Goal: Information Seeking & Learning: Learn about a topic

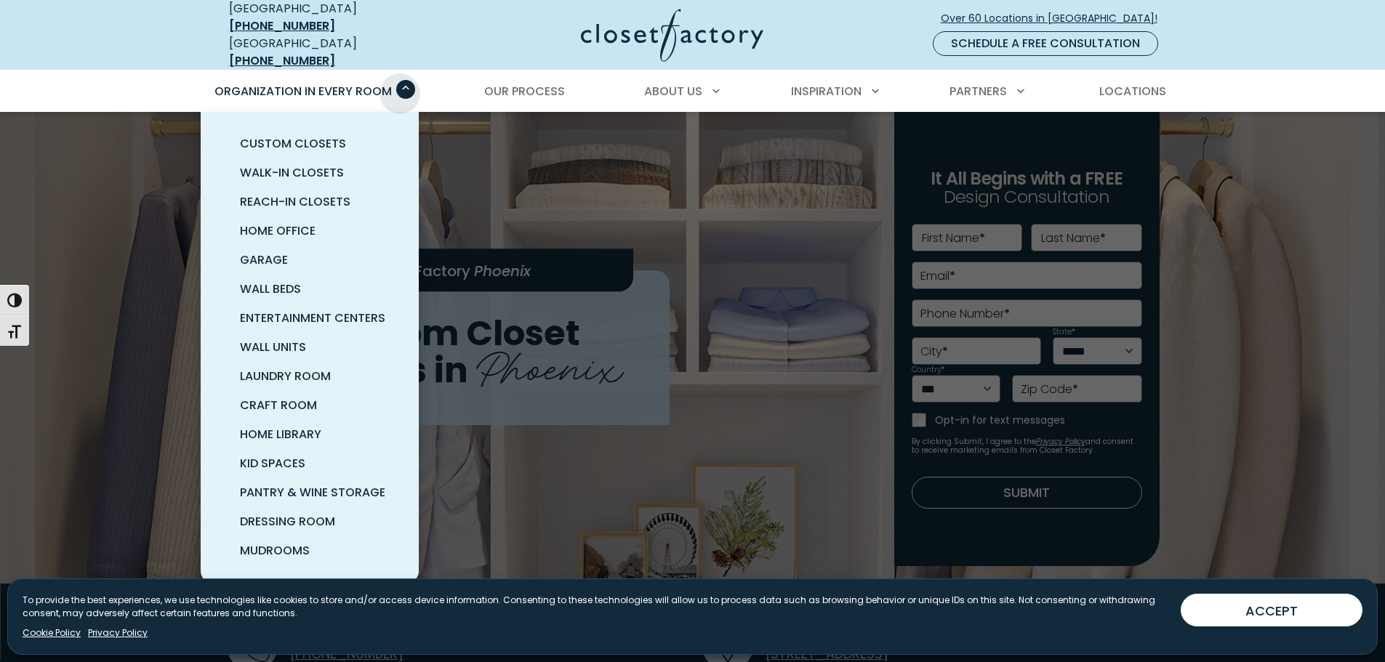
click at [400, 83] on span "Primary Menu" at bounding box center [405, 89] width 19 height 19
click at [269, 252] on span "Garage" at bounding box center [264, 260] width 48 height 17
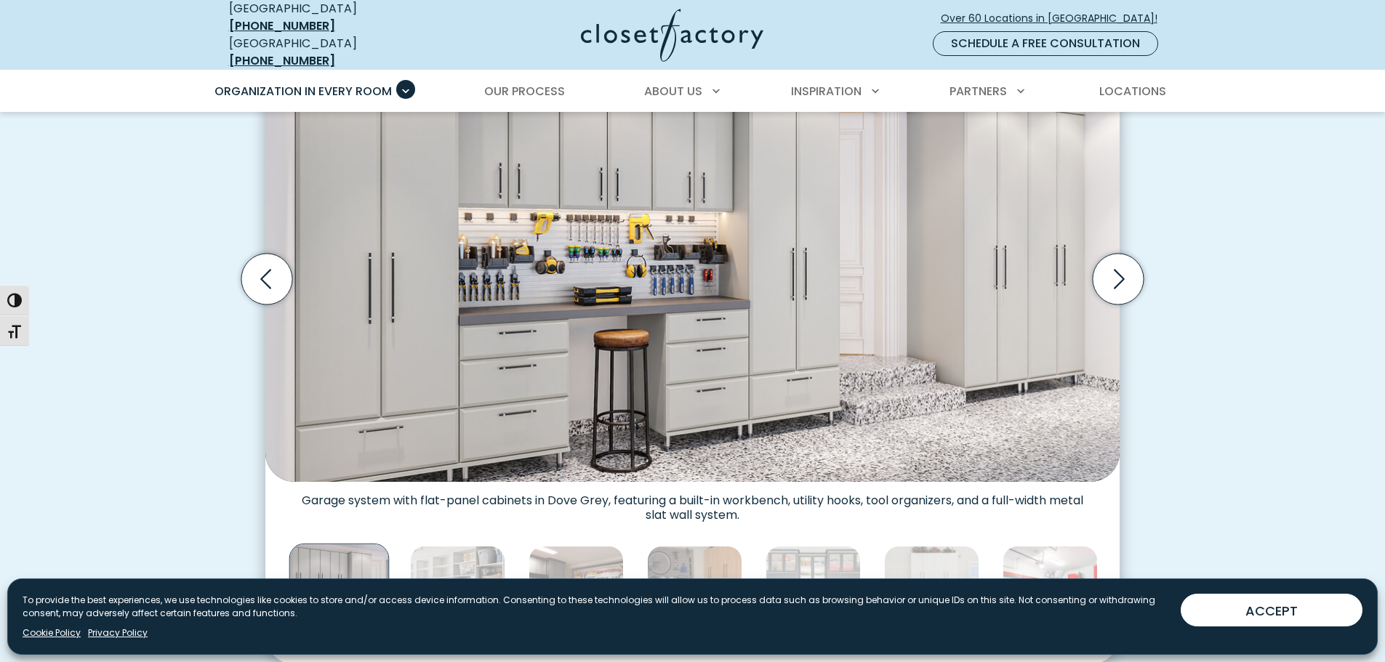
scroll to position [509, 0]
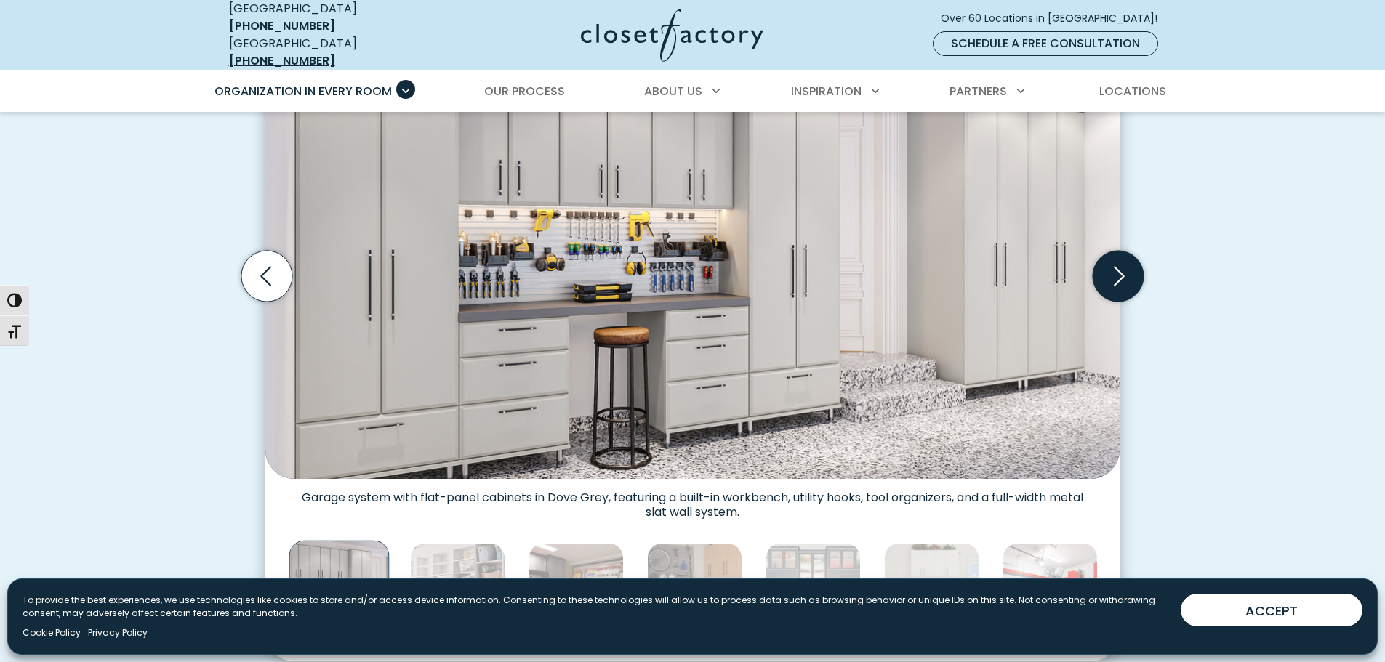
click at [1106, 268] on icon "Next slide" at bounding box center [1118, 276] width 51 height 51
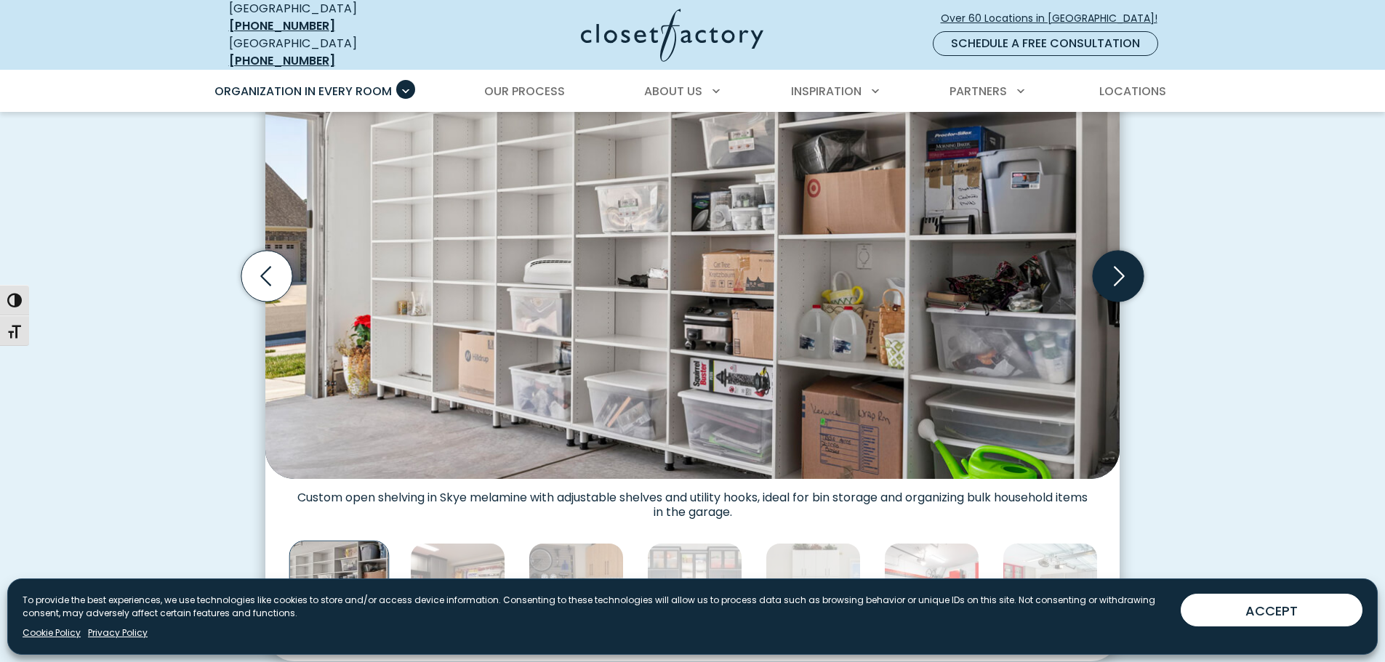
click at [1106, 268] on icon "Next slide" at bounding box center [1118, 276] width 51 height 51
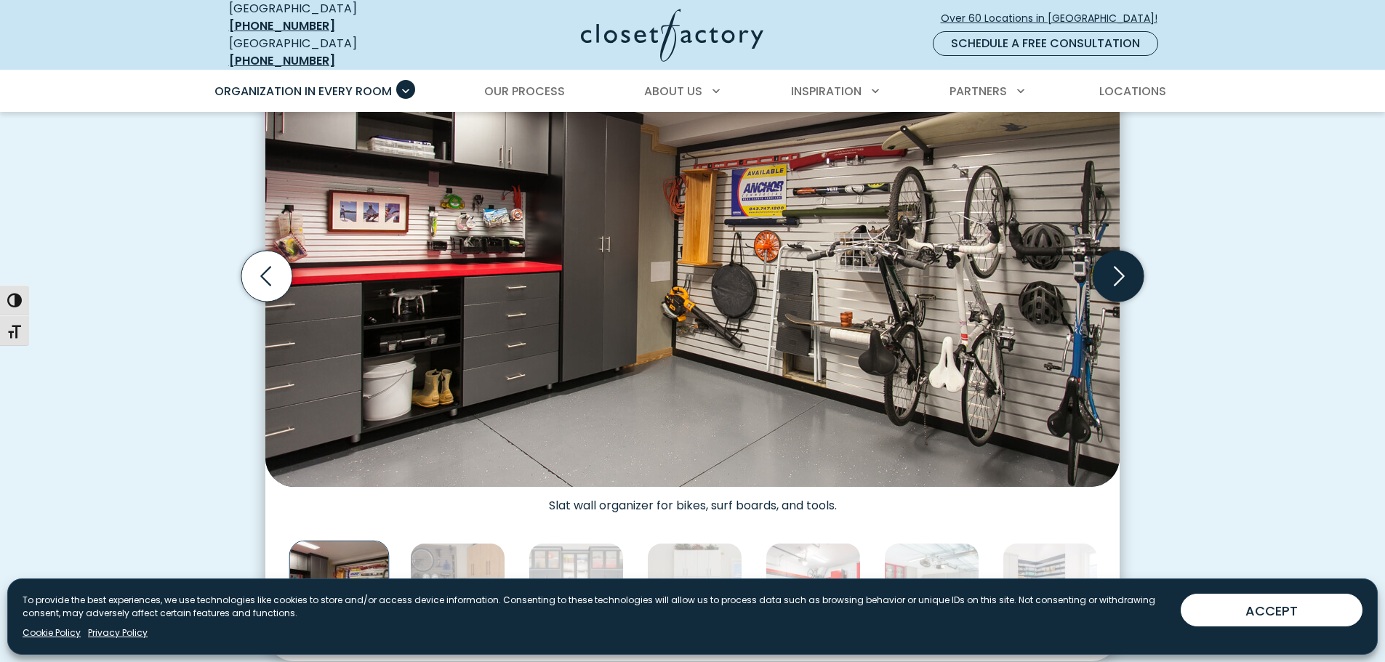
click at [1106, 268] on icon "Next slide" at bounding box center [1118, 276] width 51 height 51
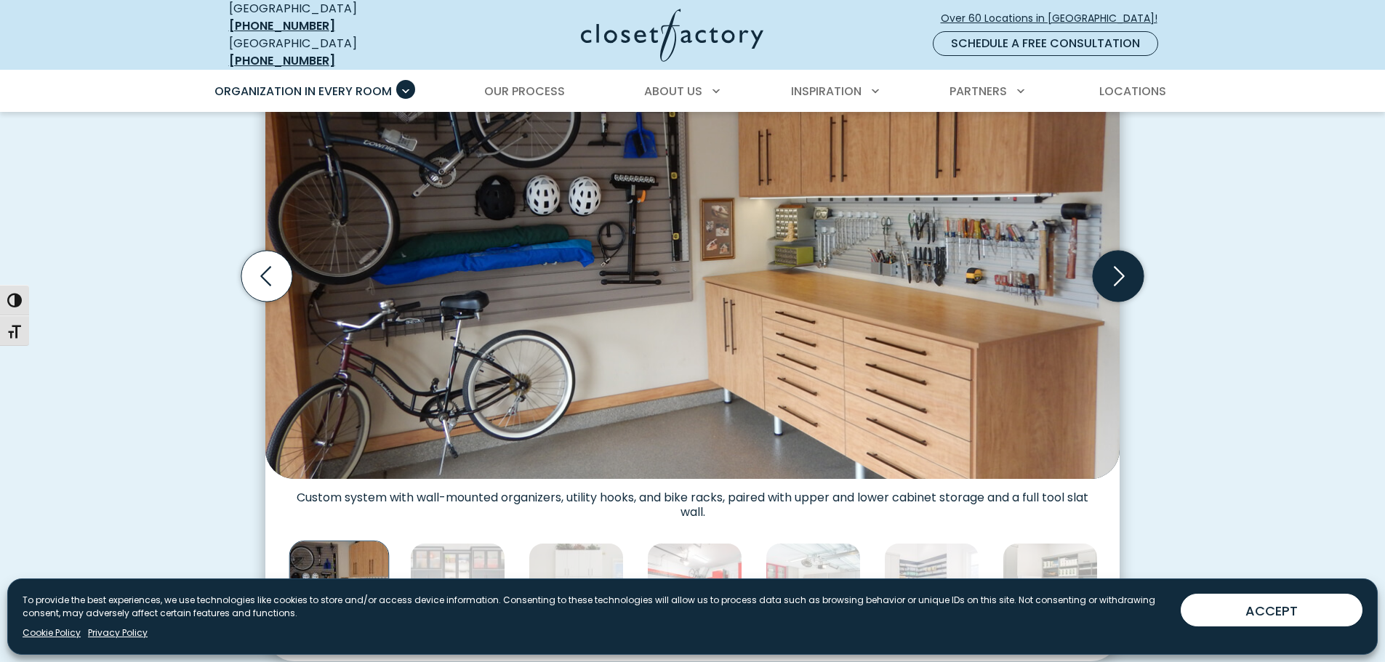
click at [1106, 268] on icon "Next slide" at bounding box center [1118, 276] width 51 height 51
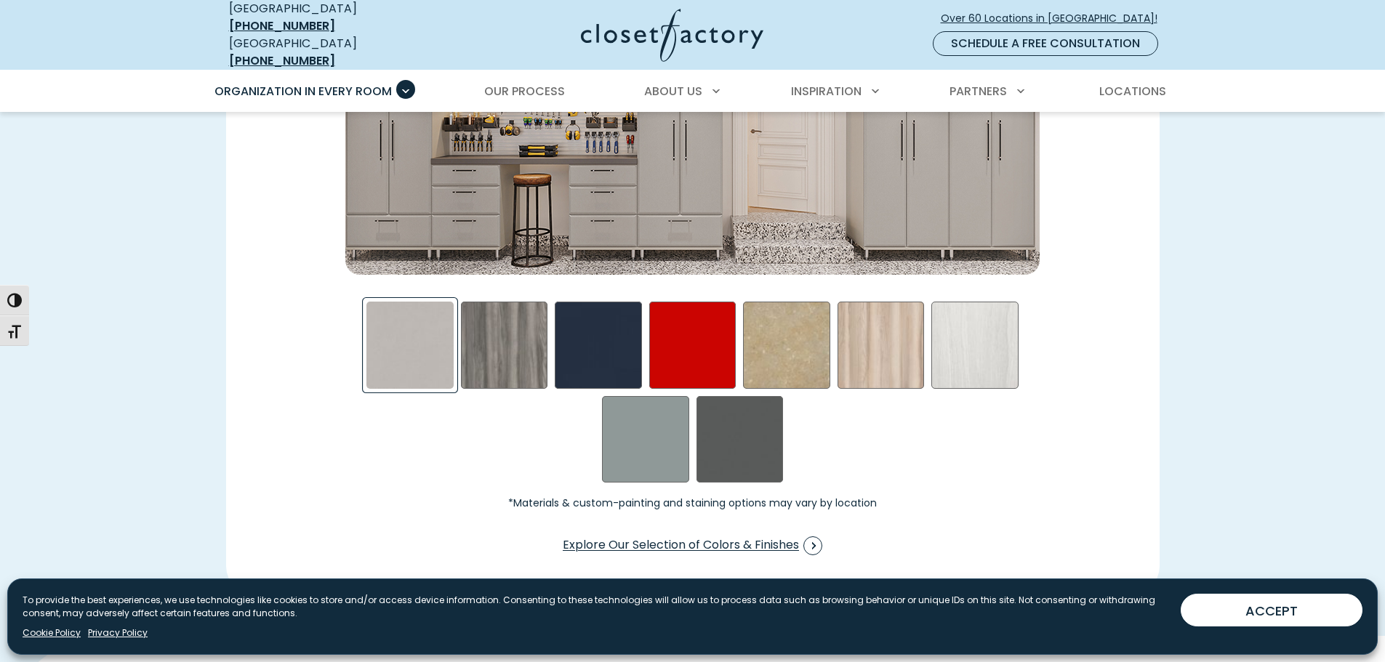
scroll to position [2472, 0]
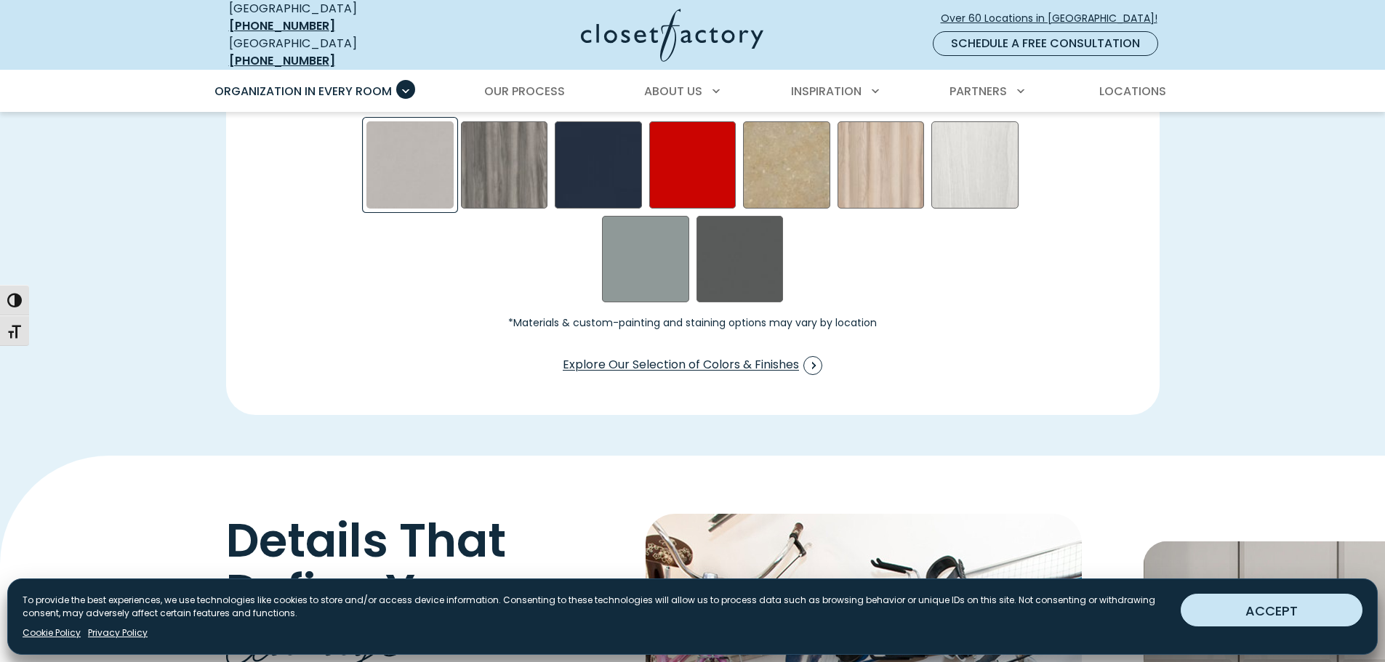
click at [1284, 616] on button "ACCEPT" at bounding box center [1272, 610] width 182 height 33
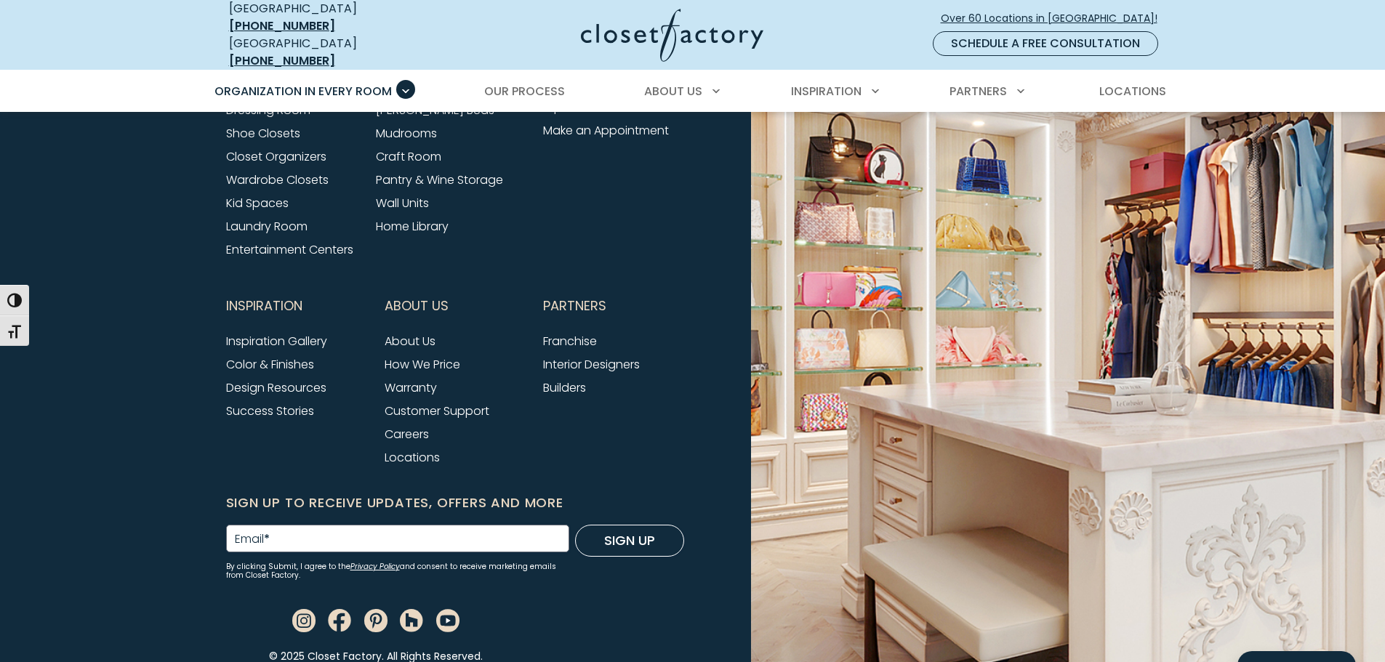
scroll to position [5101, 0]
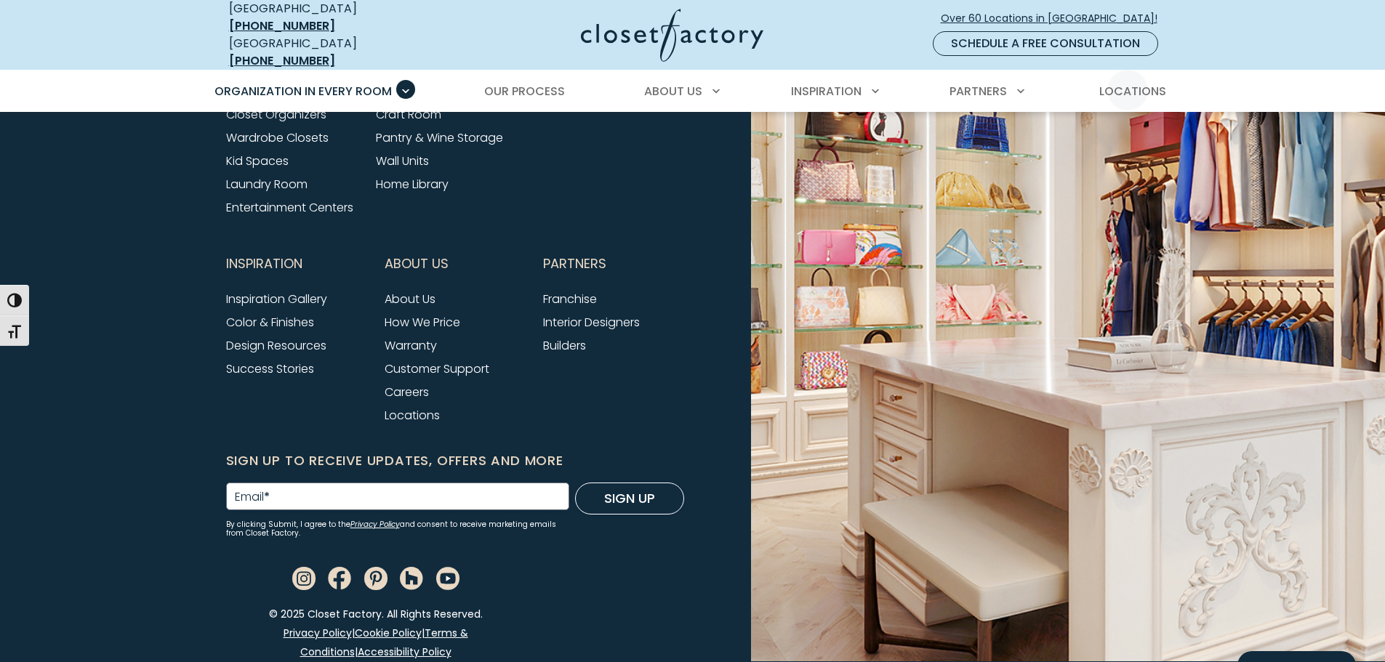
click at [1114, 36] on link "Schedule a Free Consultation" at bounding box center [1045, 43] width 225 height 25
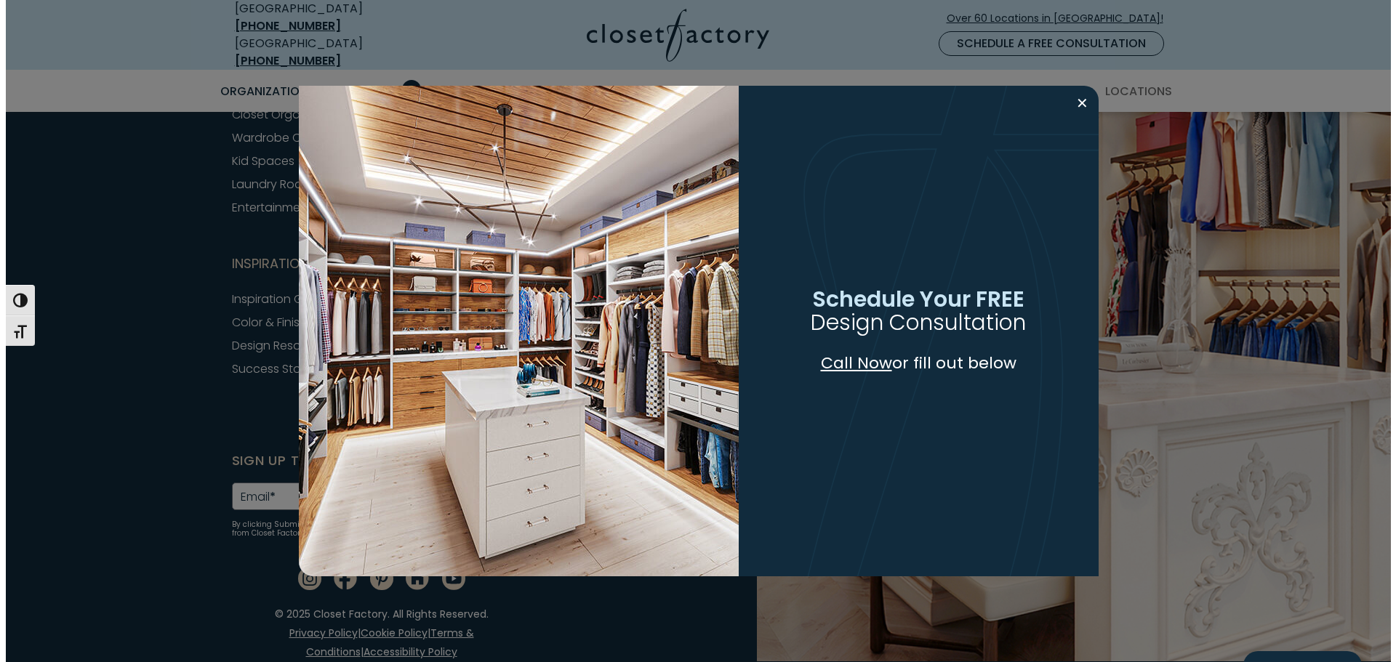
scroll to position [5102, 0]
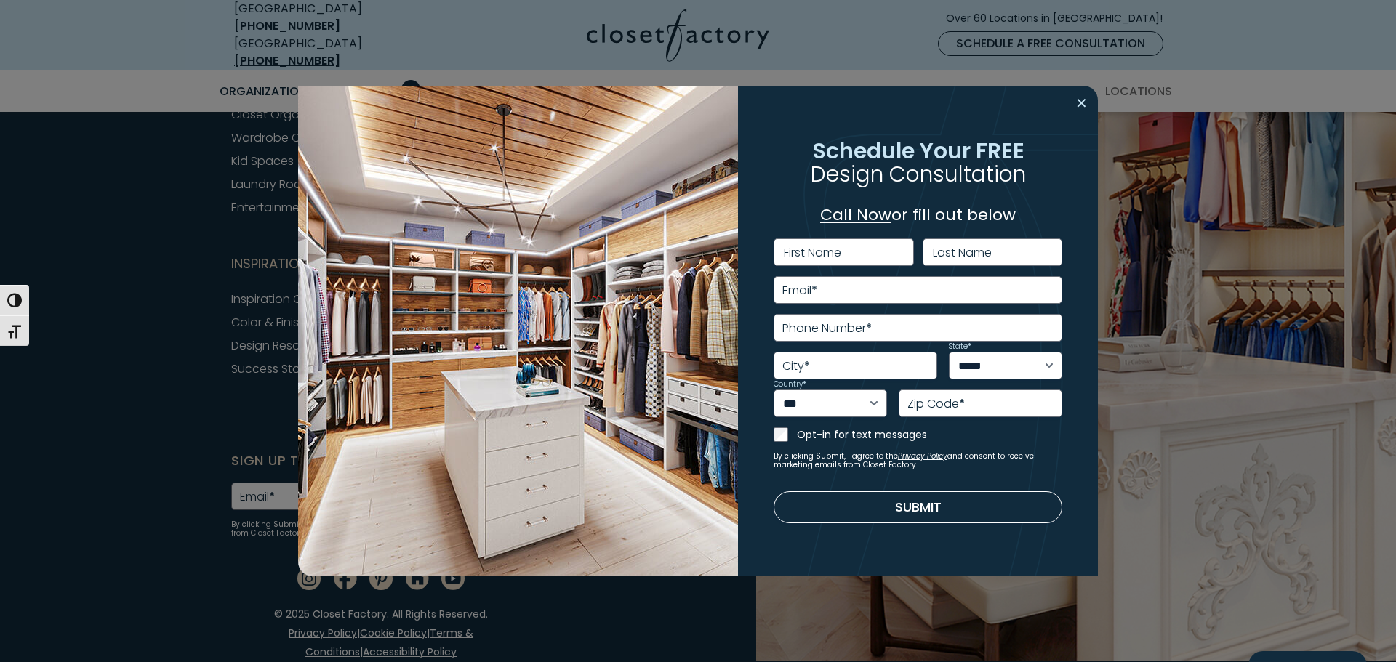
click at [1087, 105] on button "Close modal" at bounding box center [1081, 103] width 21 height 23
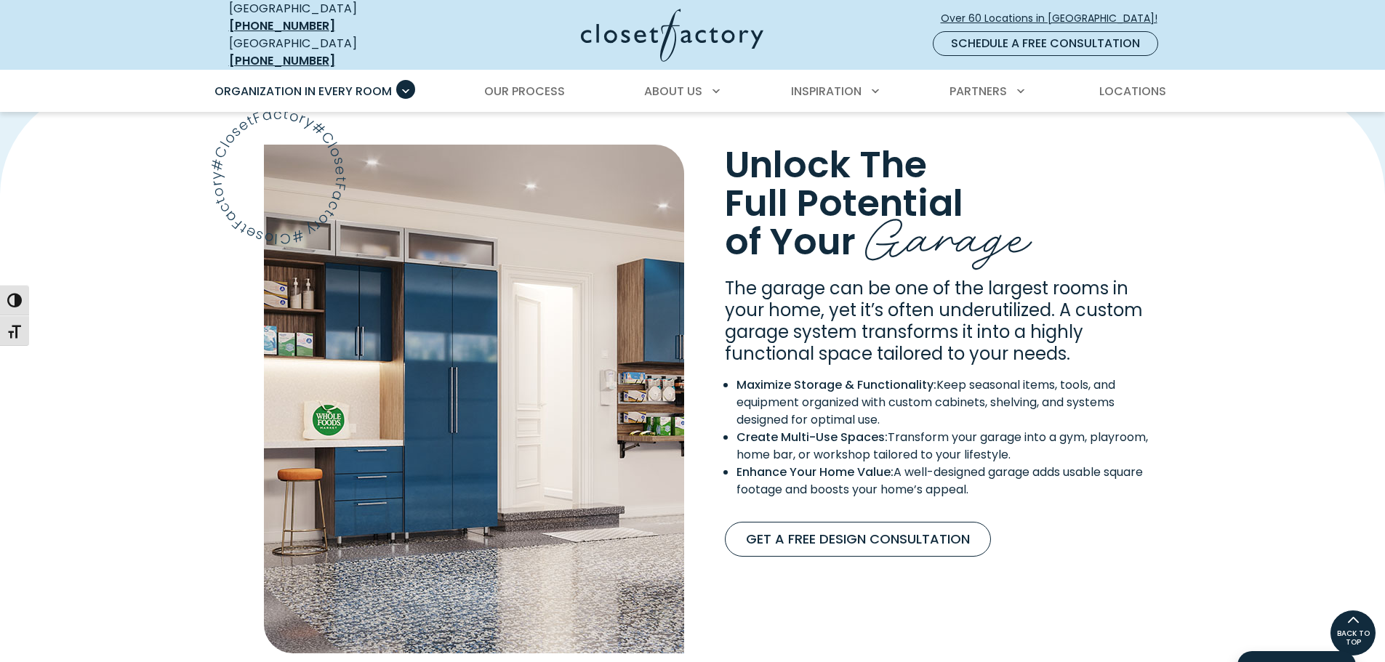
scroll to position [0, 0]
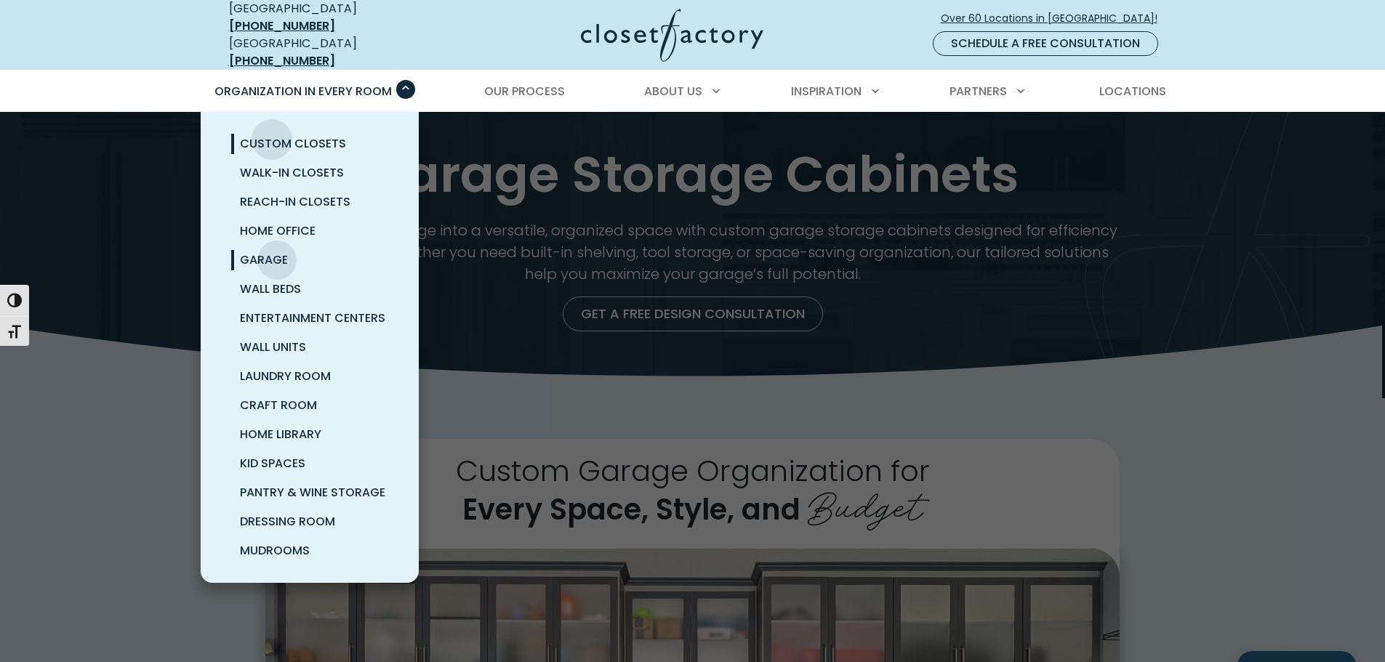
click at [272, 135] on span "Custom Closets" at bounding box center [293, 143] width 106 height 17
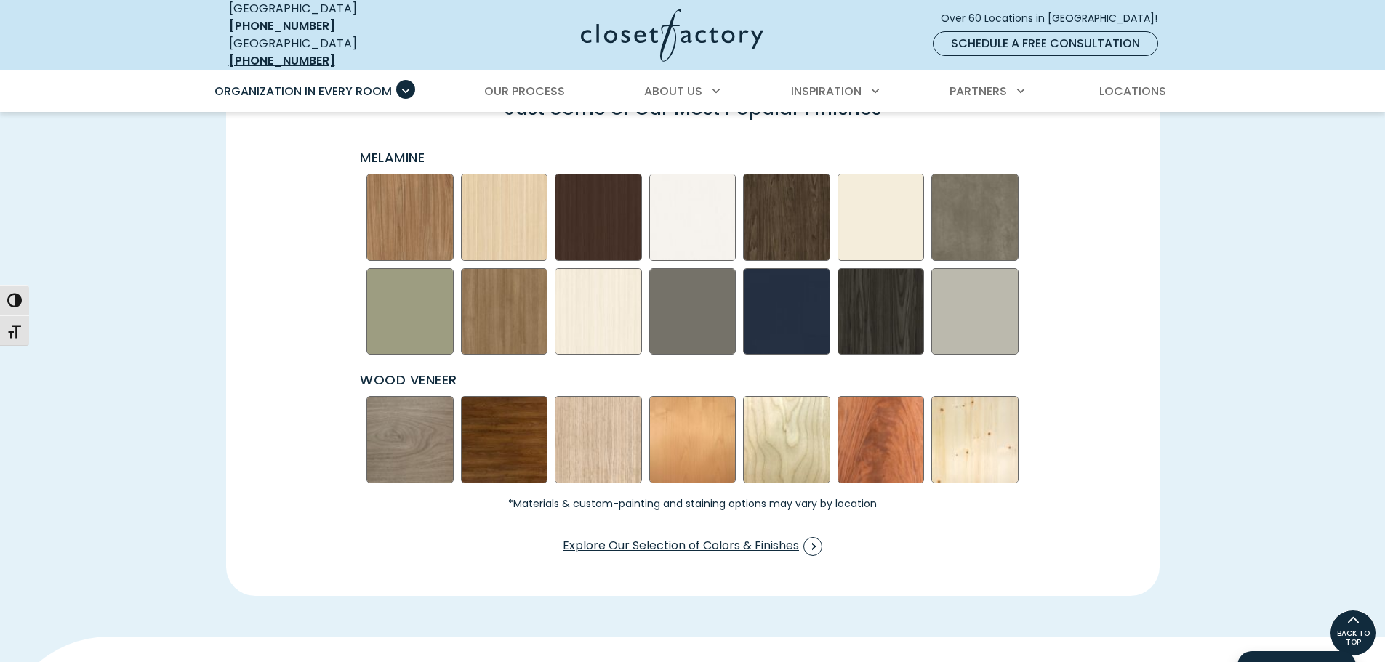
scroll to position [2108, 0]
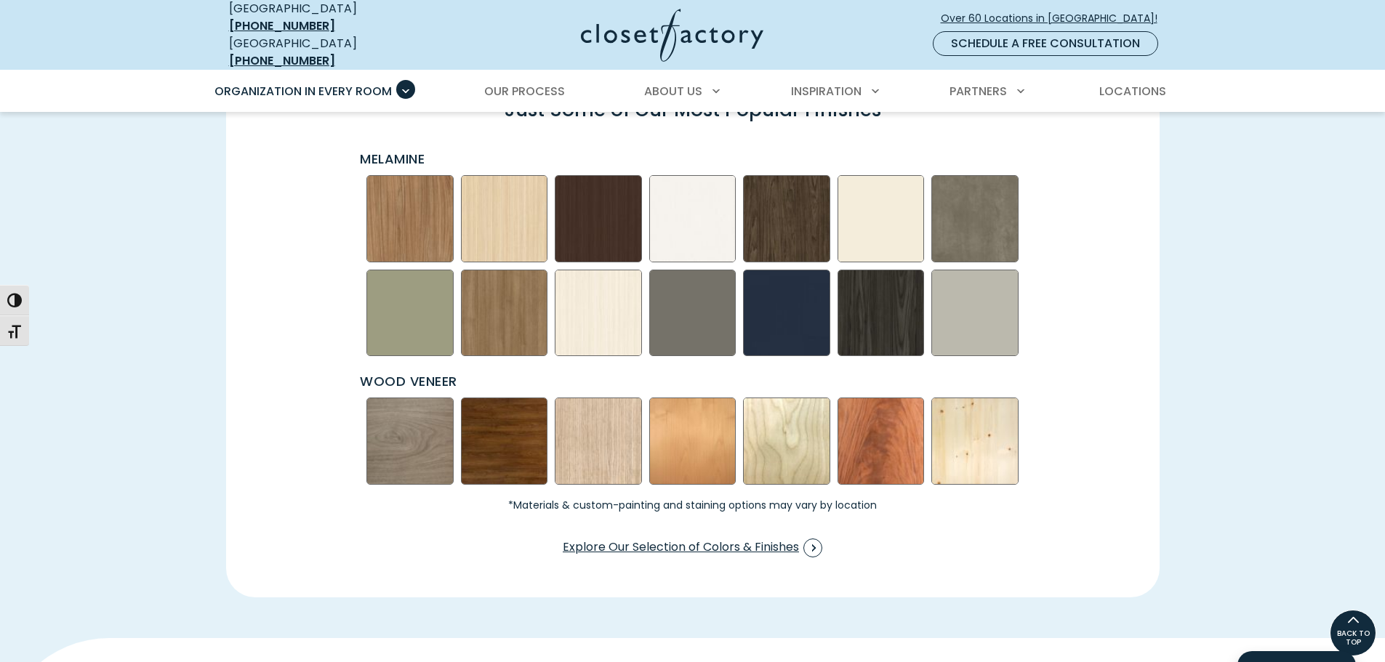
click at [997, 306] on img "Swatch Grid" at bounding box center [974, 313] width 87 height 87
click at [818, 541] on span "Swatch Grid" at bounding box center [818, 548] width 19 height 19
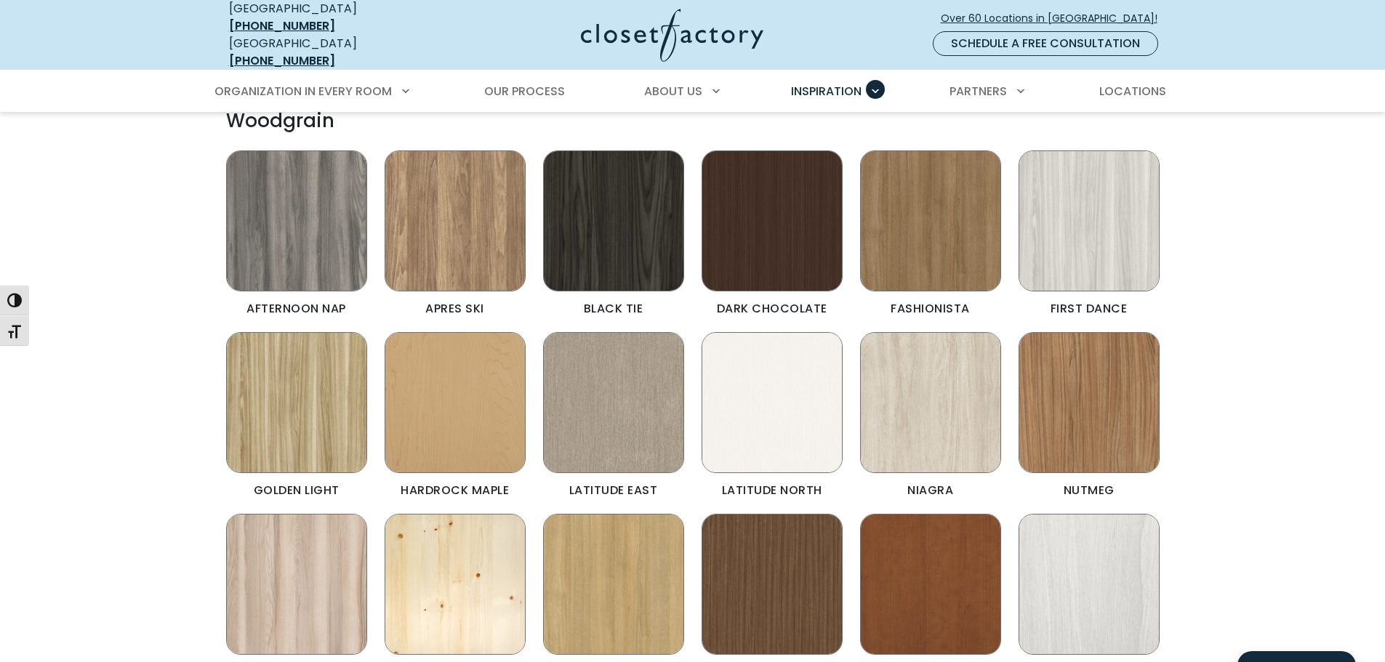
scroll to position [582, 0]
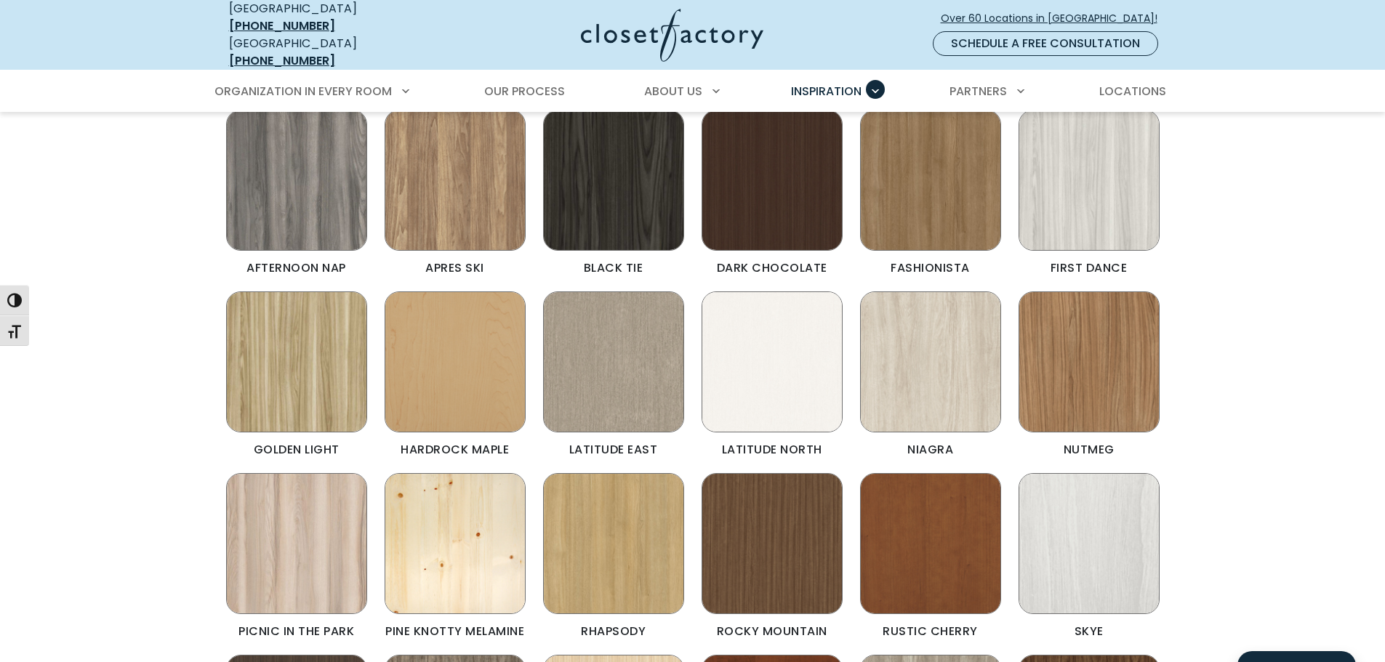
click at [888, 355] on img "Color & Finishes" at bounding box center [930, 361] width 141 height 141
click at [557, 355] on img "Color & Finishes" at bounding box center [613, 361] width 141 height 141
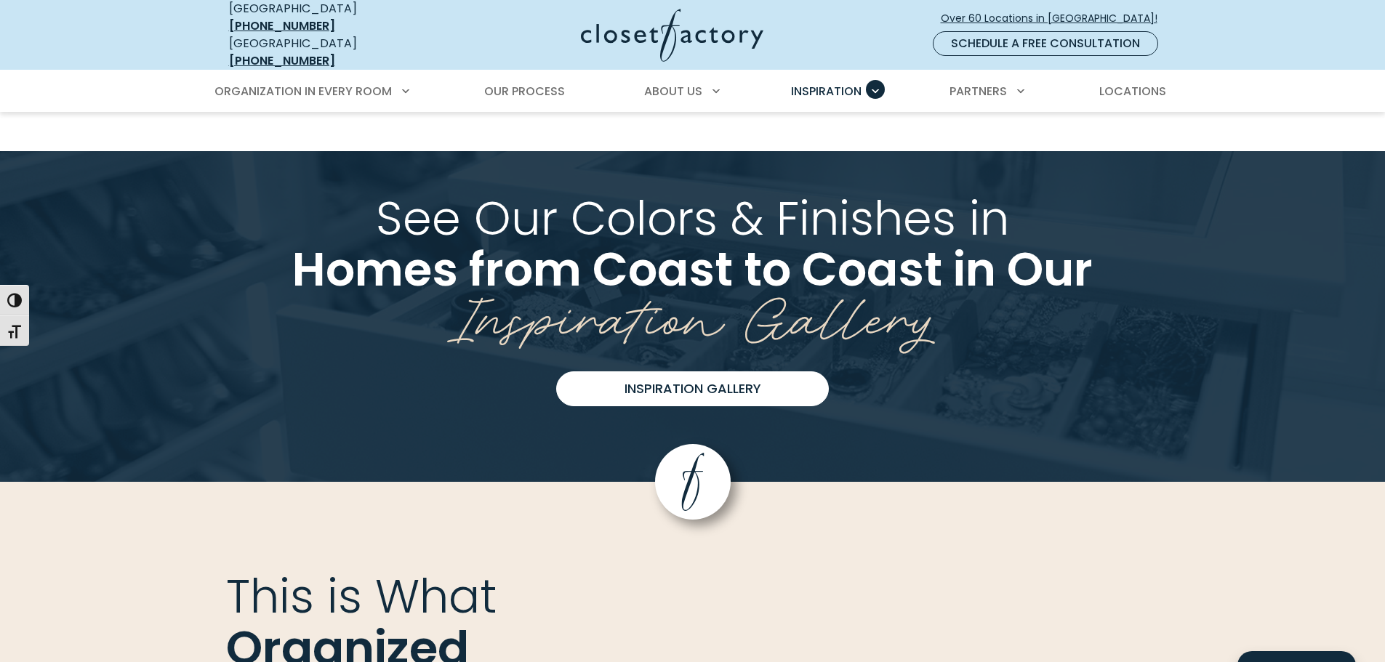
scroll to position [3562, 0]
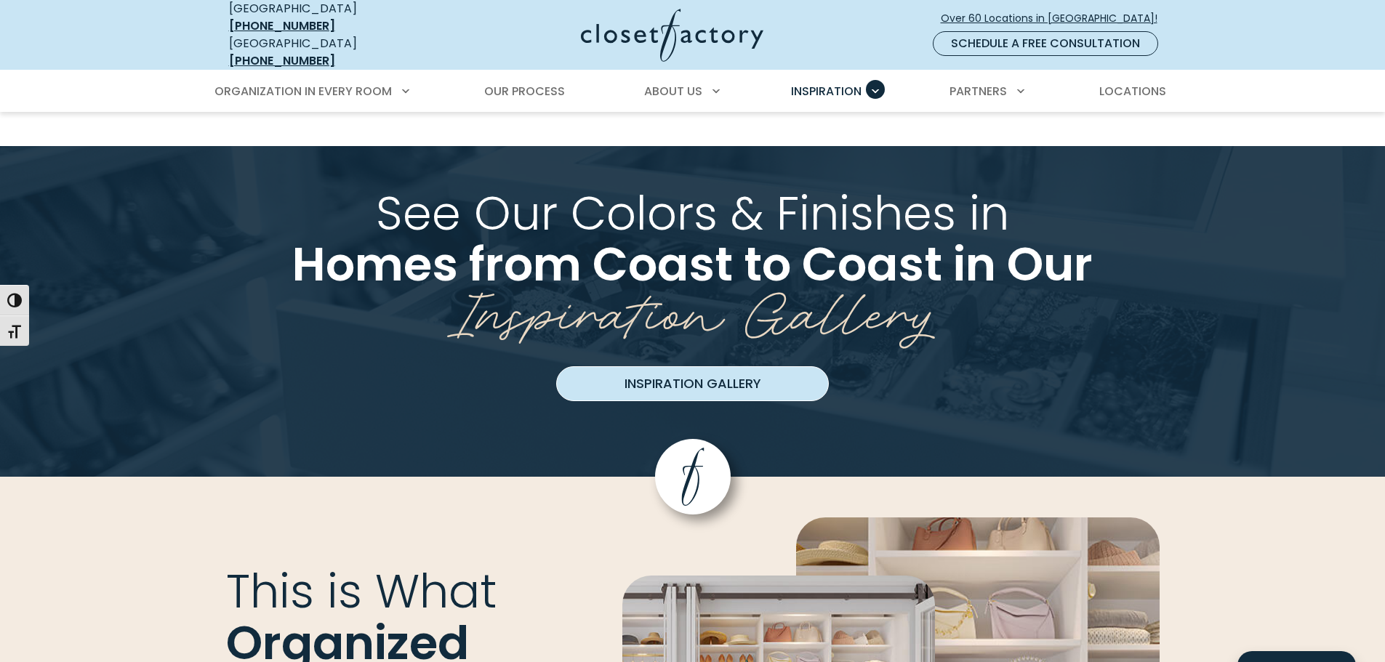
click at [732, 369] on link "Inspiration Gallery" at bounding box center [692, 383] width 273 height 35
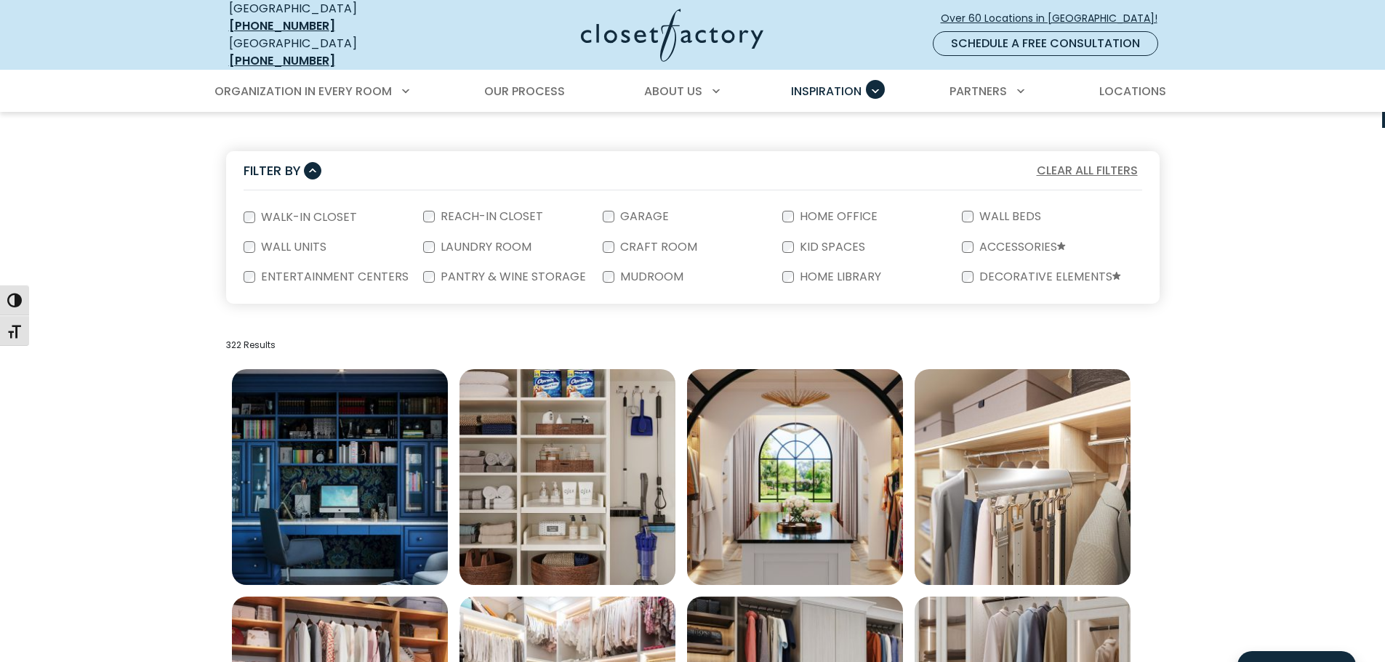
scroll to position [291, 0]
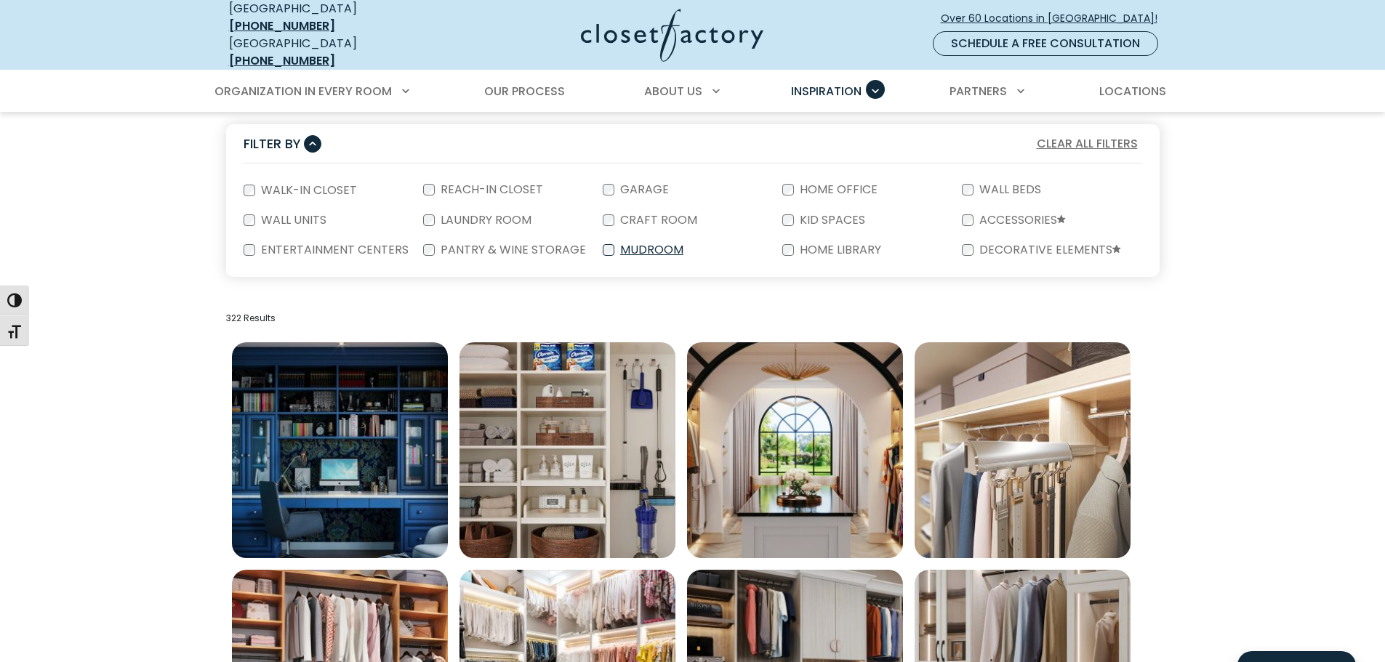
click at [654, 244] on label "Mudroom" at bounding box center [650, 250] width 72 height 12
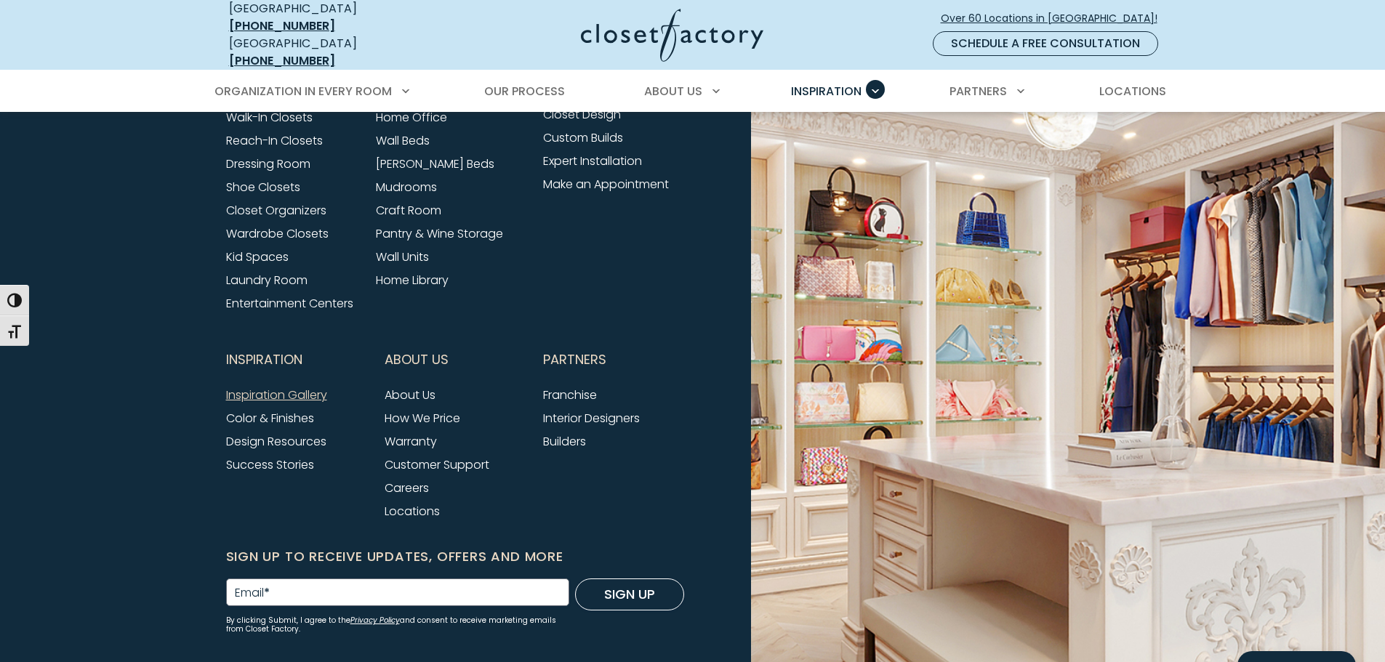
scroll to position [1695, 0]
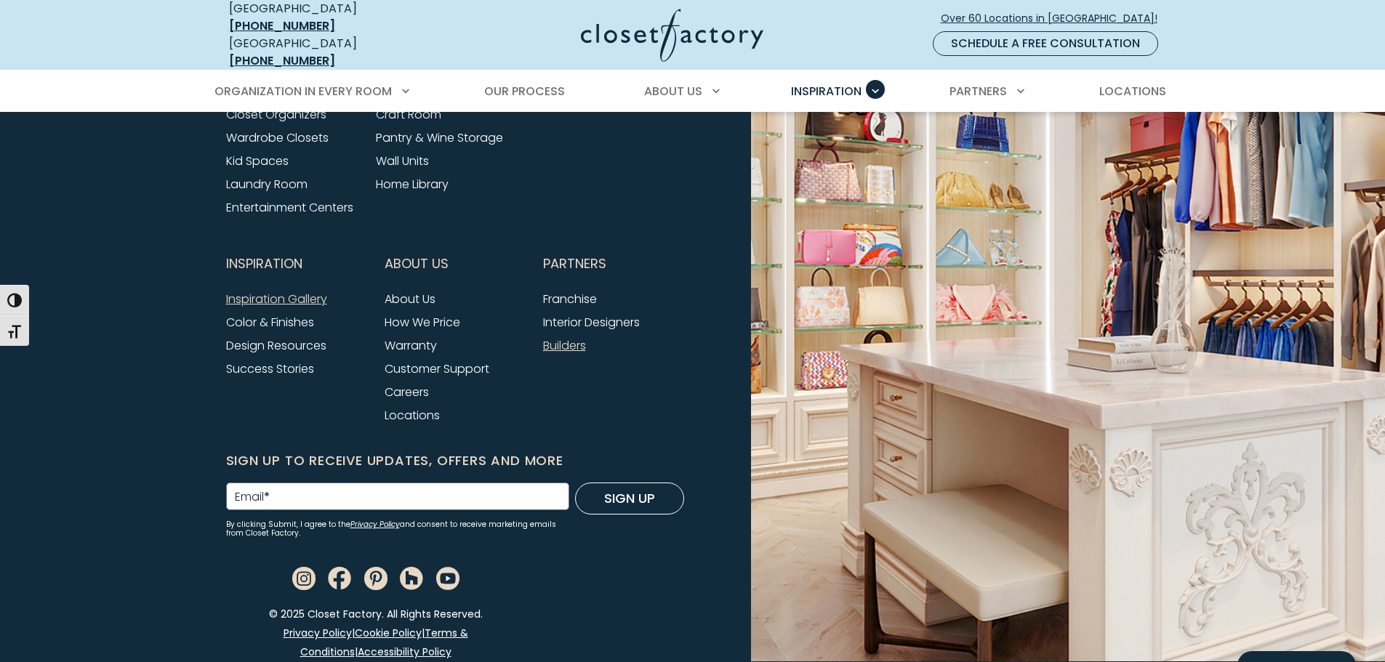
click at [556, 341] on link "Builders" at bounding box center [564, 345] width 43 height 17
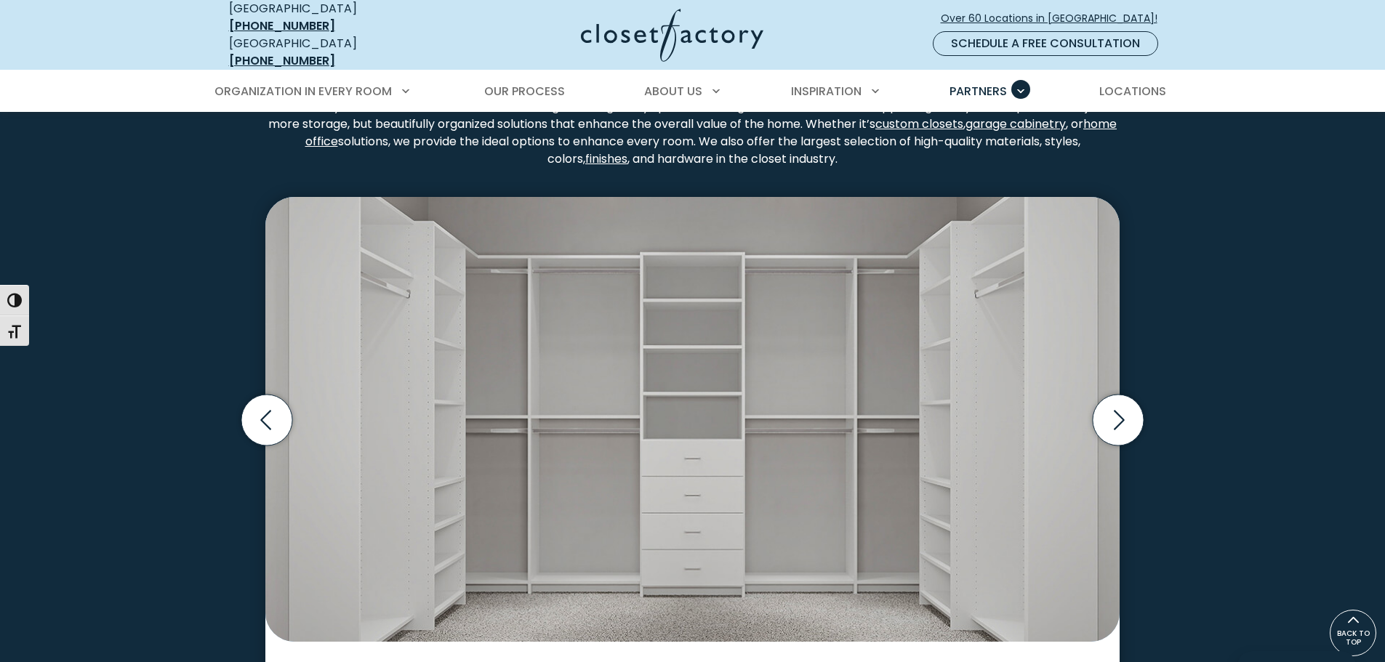
scroll to position [2253, 0]
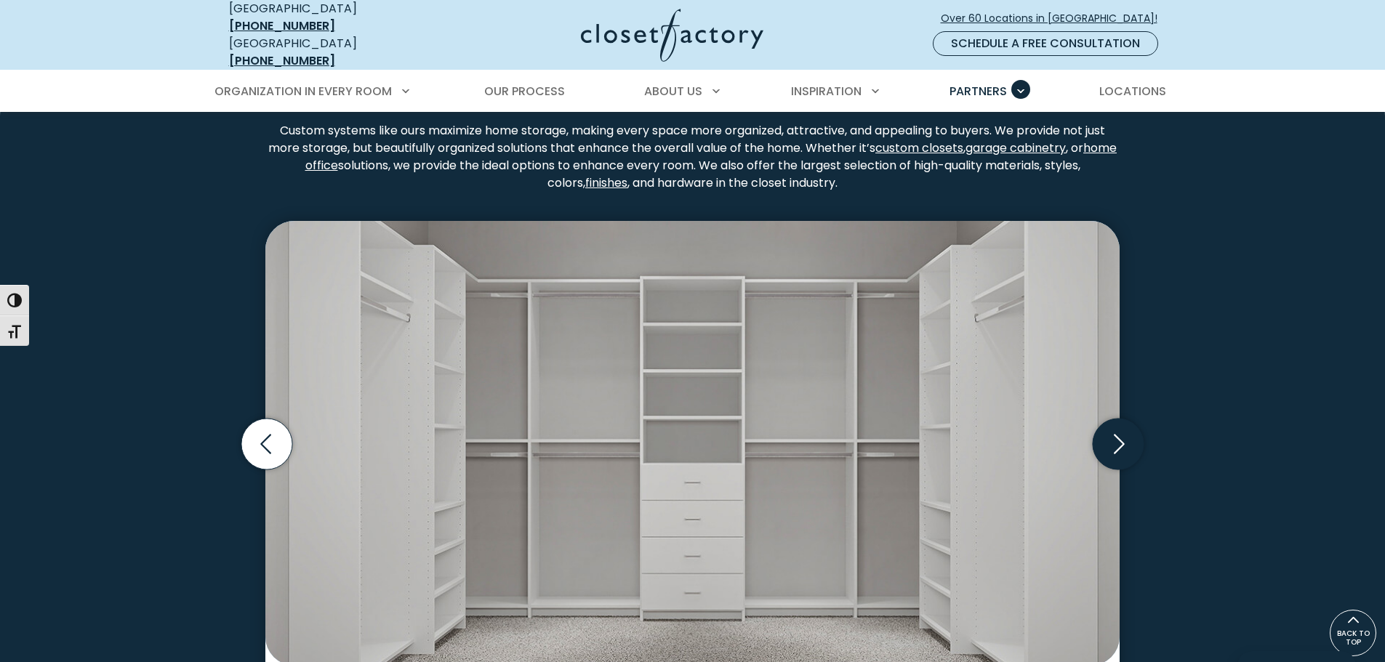
click at [1135, 437] on icon "Next slide" at bounding box center [1118, 444] width 51 height 51
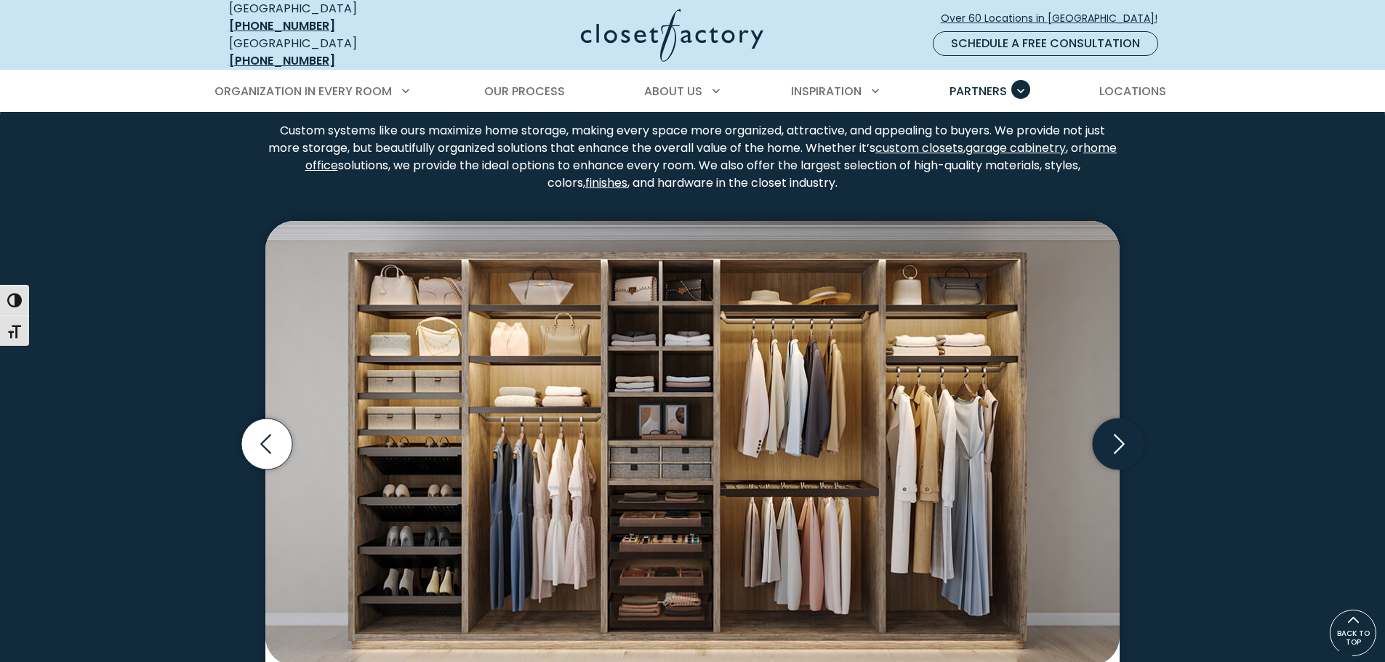
click at [1135, 437] on icon "Next slide" at bounding box center [1118, 444] width 51 height 51
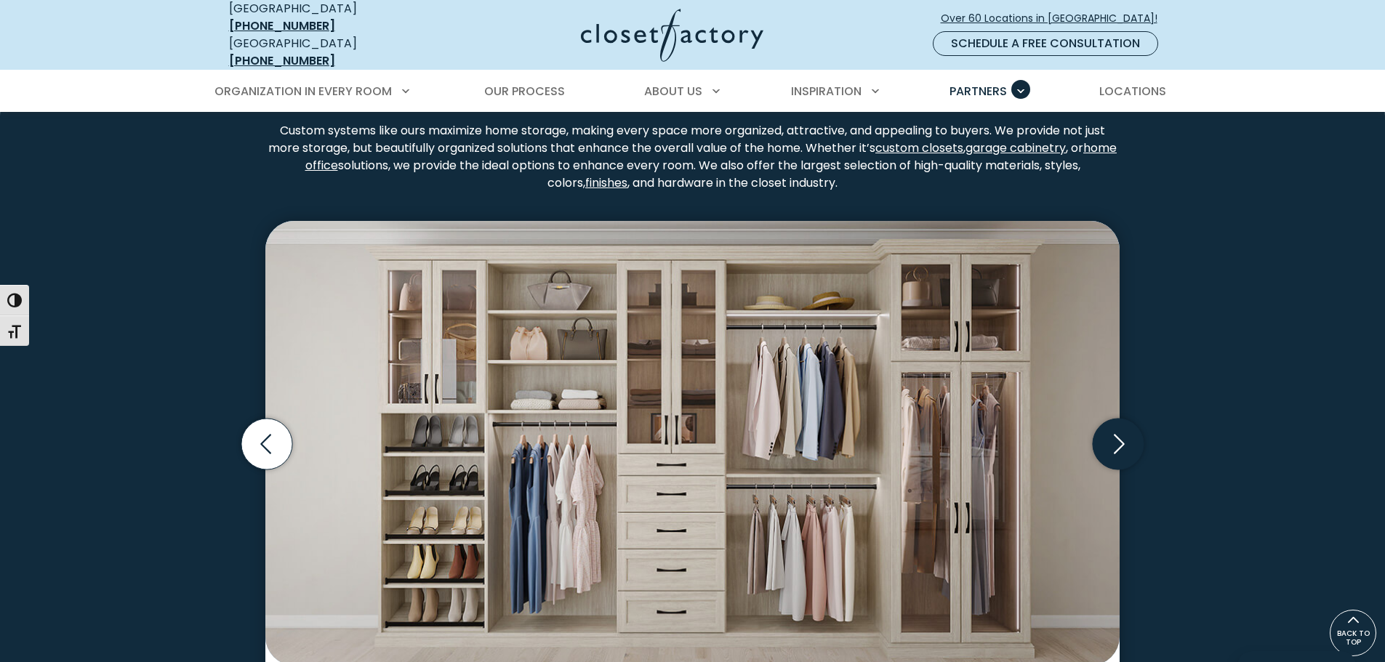
click at [1134, 436] on icon "Next slide" at bounding box center [1118, 444] width 51 height 51
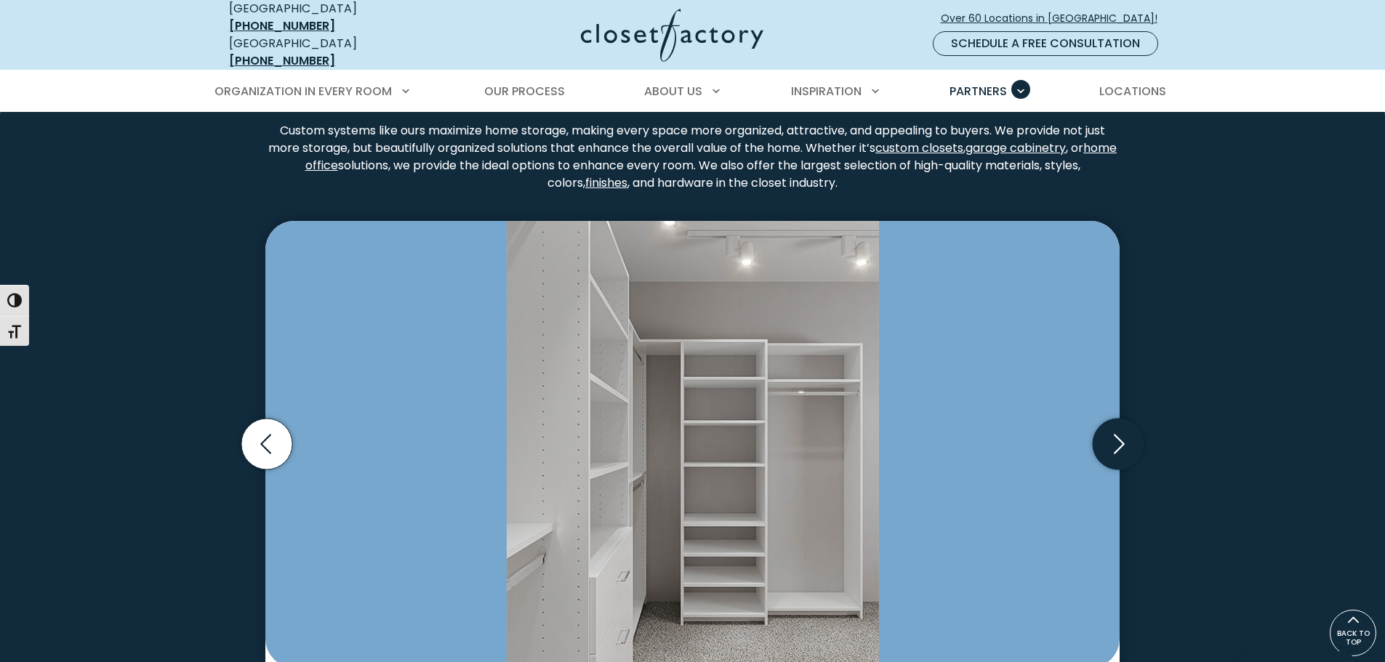
click at [1134, 436] on icon "Next slide" at bounding box center [1118, 444] width 51 height 51
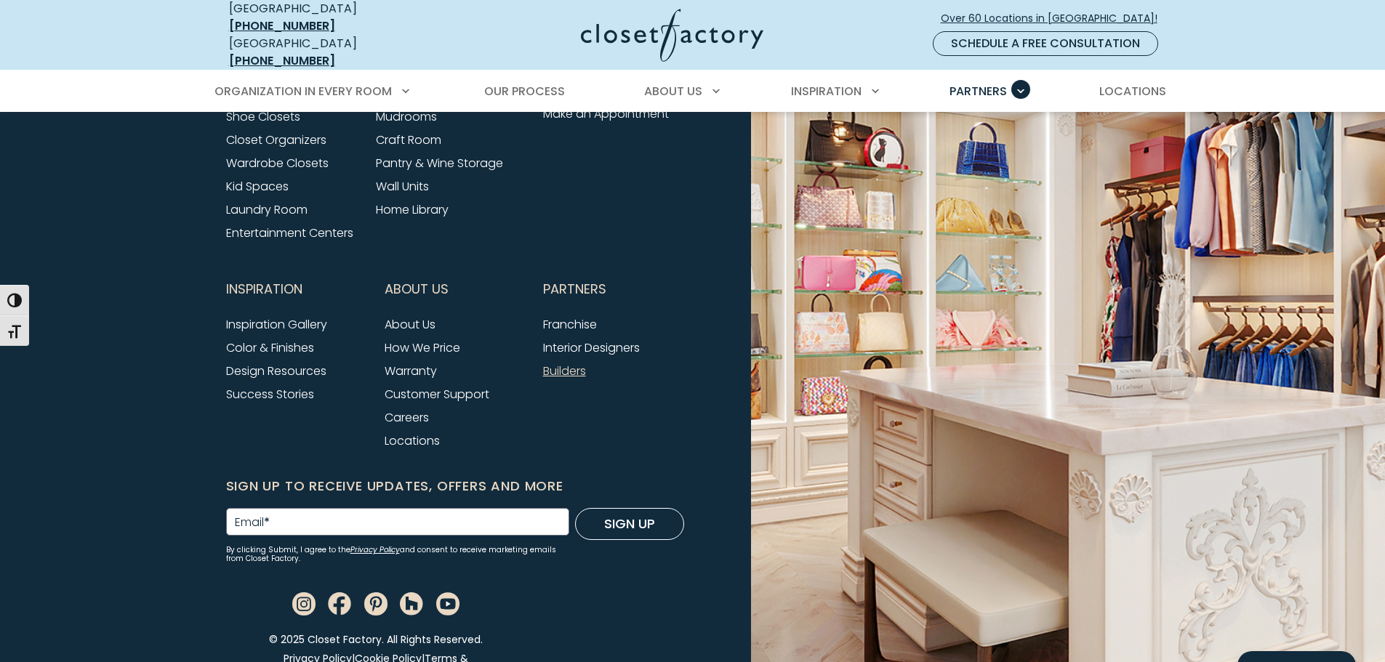
scroll to position [4989, 0]
